Goal: Information Seeking & Learning: Get advice/opinions

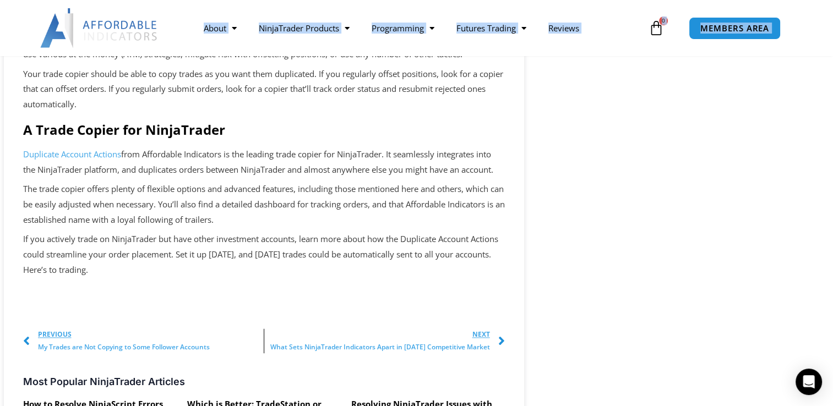
scroll to position [1283, 0]
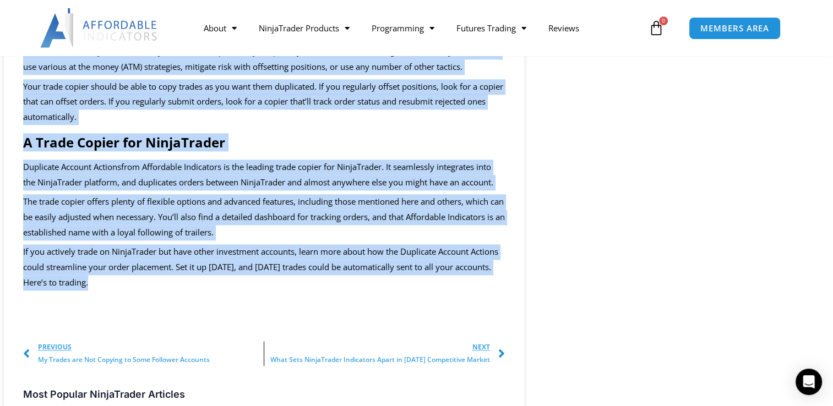
drag, startPoint x: 19, startPoint y: 159, endPoint x: 157, endPoint y: 314, distance: 207.3
copy div "What Are Trade Copiers? A Beginner’s Guide to NinjaTrader Trade Copier Tools Af…"
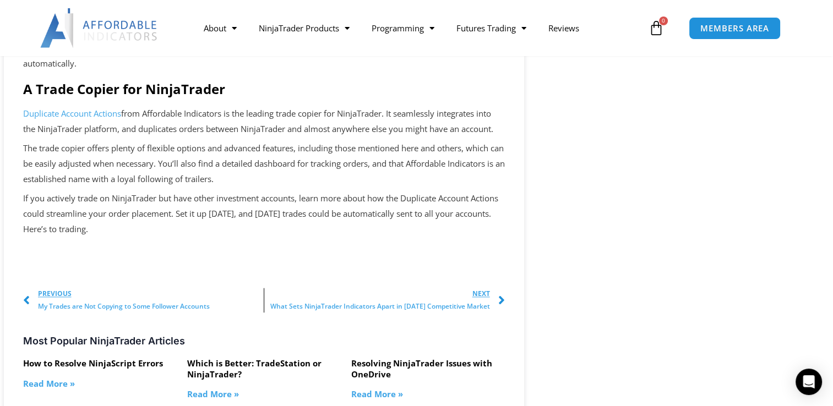
scroll to position [1393, 0]
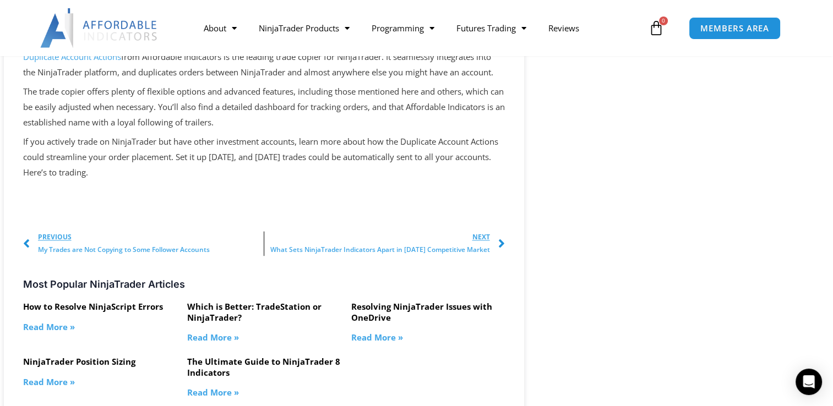
click at [147, 250] on span "My Trades are Not Copying to Some Follower Accounts" at bounding box center [124, 250] width 172 height 12
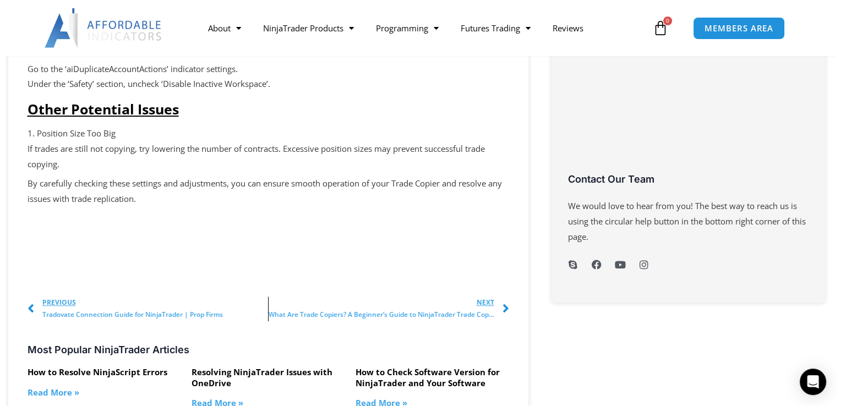
scroll to position [442, 0]
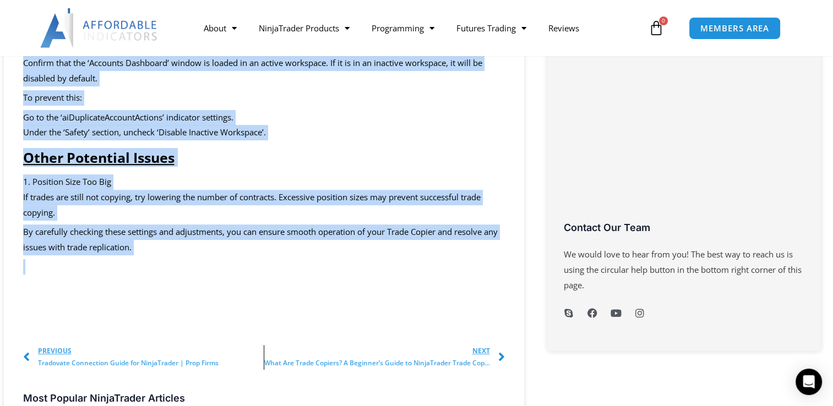
drag, startPoint x: 25, startPoint y: 158, endPoint x: 198, endPoint y: 261, distance: 200.6
click at [198, 266] on div "My Trades are Not Copying to Some Follower Accounts Affordable Indicators Janua…" at bounding box center [264, 112] width 520 height 859
copy div "My Trades are Not Copying to Some Follower Accounts Affordable Indicators Janua…"
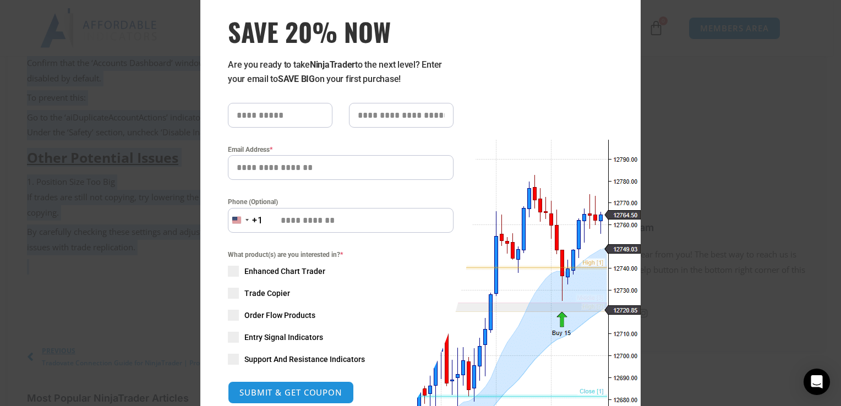
scroll to position [20, 0]
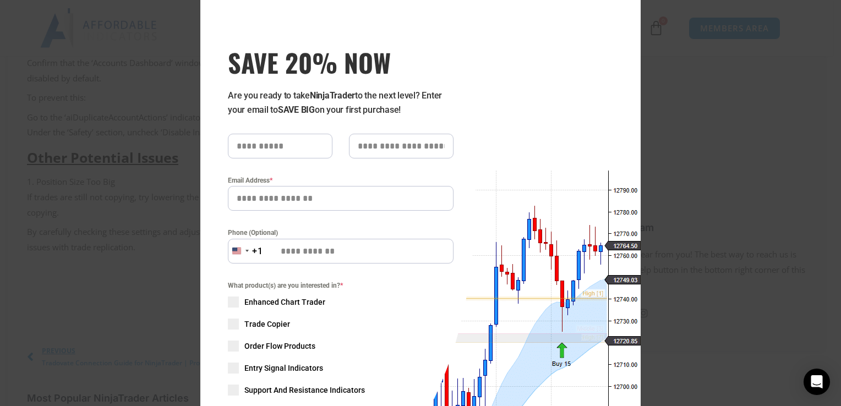
click at [250, 144] on input "text" at bounding box center [280, 146] width 105 height 25
type input "*******"
type input "**********"
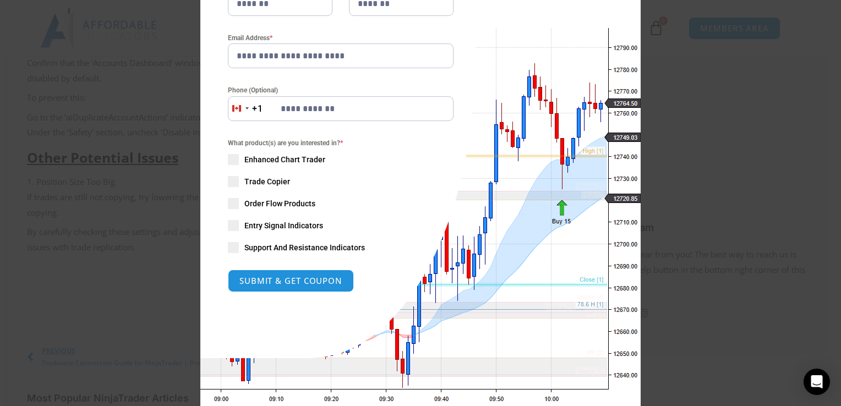
scroll to position [185, 0]
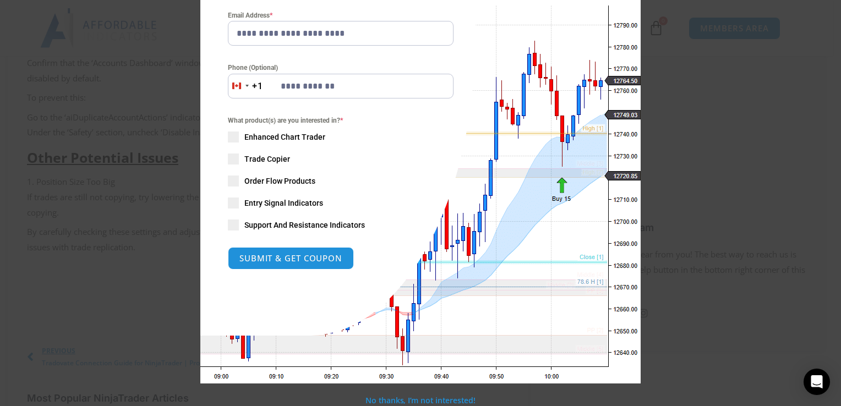
click at [236, 152] on div "What product(s) are you interested in? * Enhanced Chart Trader Trade Copier Ord…" at bounding box center [341, 173] width 226 height 116
click at [229, 156] on span at bounding box center [233, 159] width 11 height 11
click at [229, 185] on span at bounding box center [233, 181] width 11 height 11
click at [228, 200] on span at bounding box center [233, 203] width 11 height 11
click at [228, 223] on span at bounding box center [233, 225] width 11 height 11
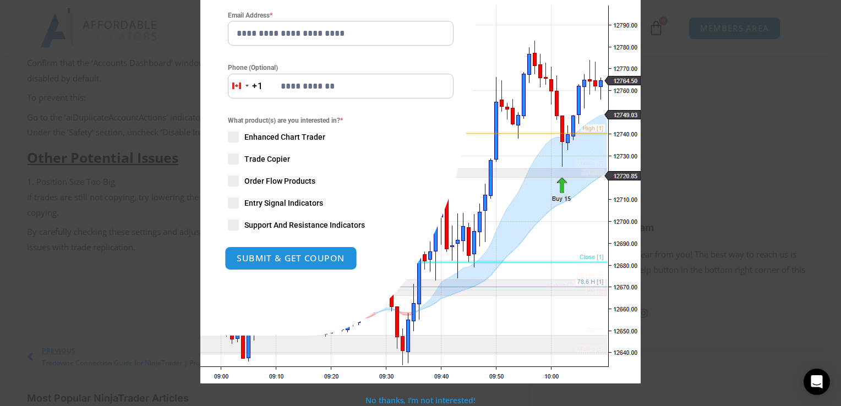
click at [238, 261] on button "SUBMIT & GET COUPON" at bounding box center [291, 259] width 133 height 24
type input "**********"
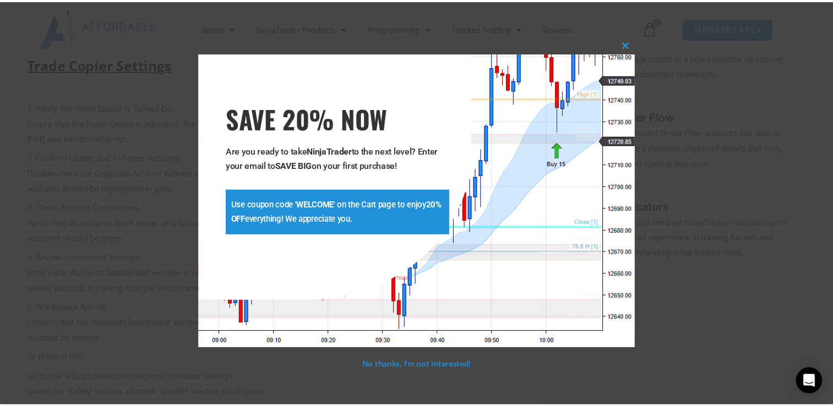
scroll to position [152, 0]
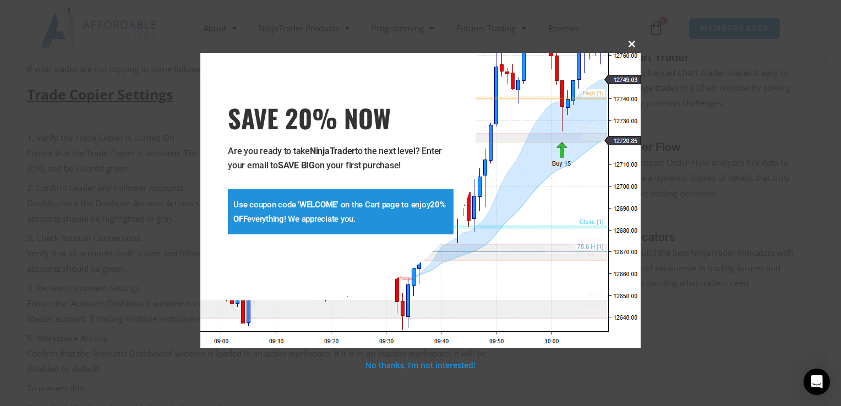
click at [627, 43] on span at bounding box center [632, 44] width 18 height 7
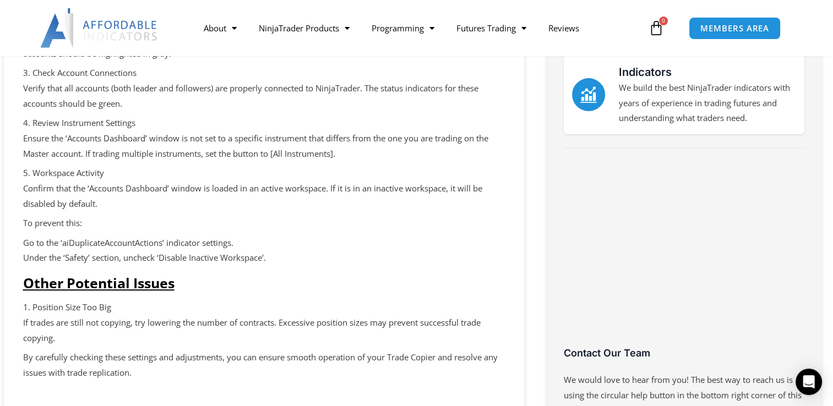
scroll to position [0, 0]
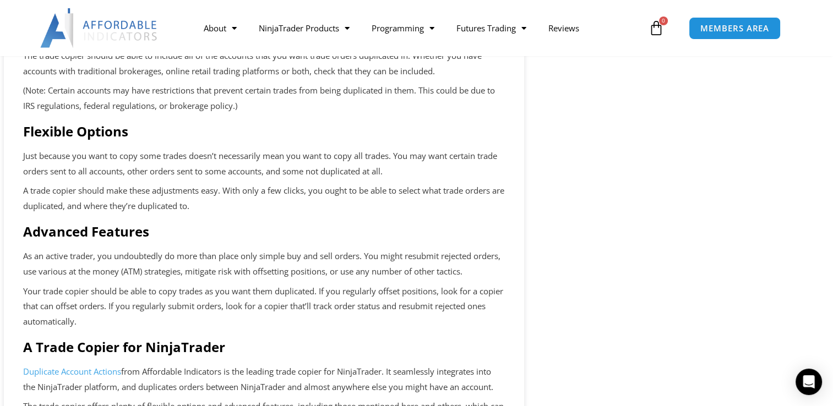
scroll to position [748, 0]
